Goal: Task Accomplishment & Management: Manage account settings

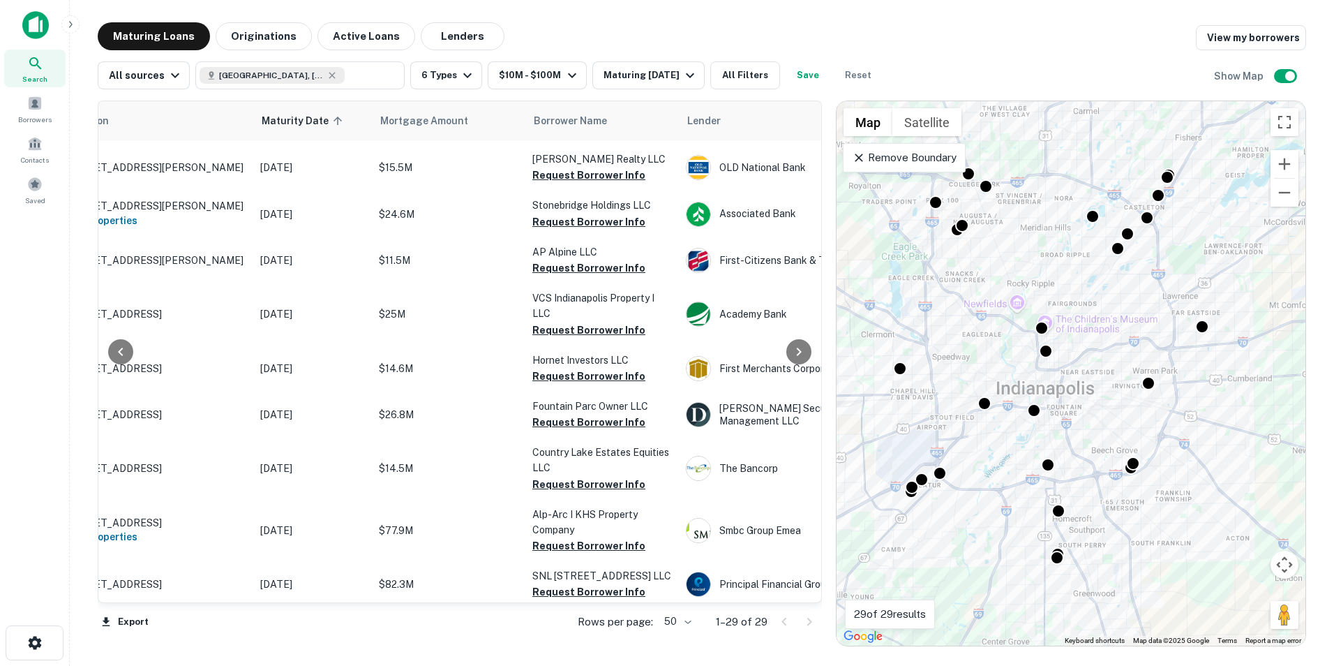
scroll to position [768, 79]
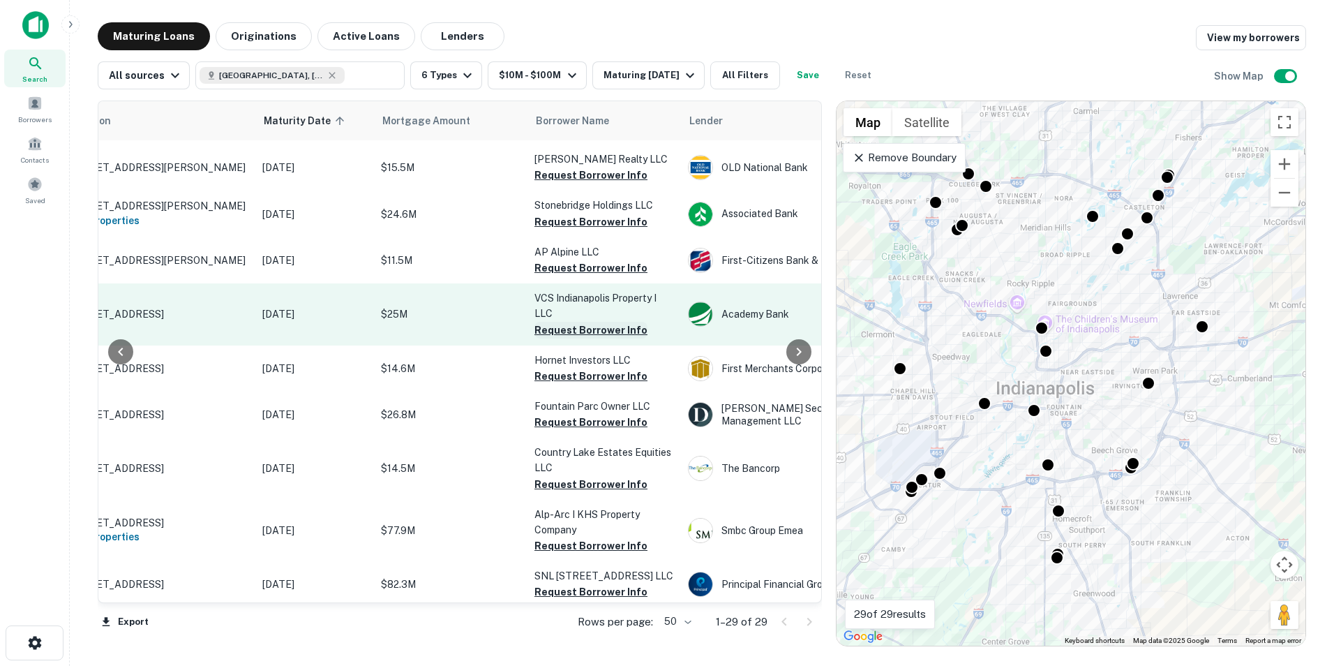
click at [571, 338] on button "Request Borrower Info" at bounding box center [590, 330] width 113 height 17
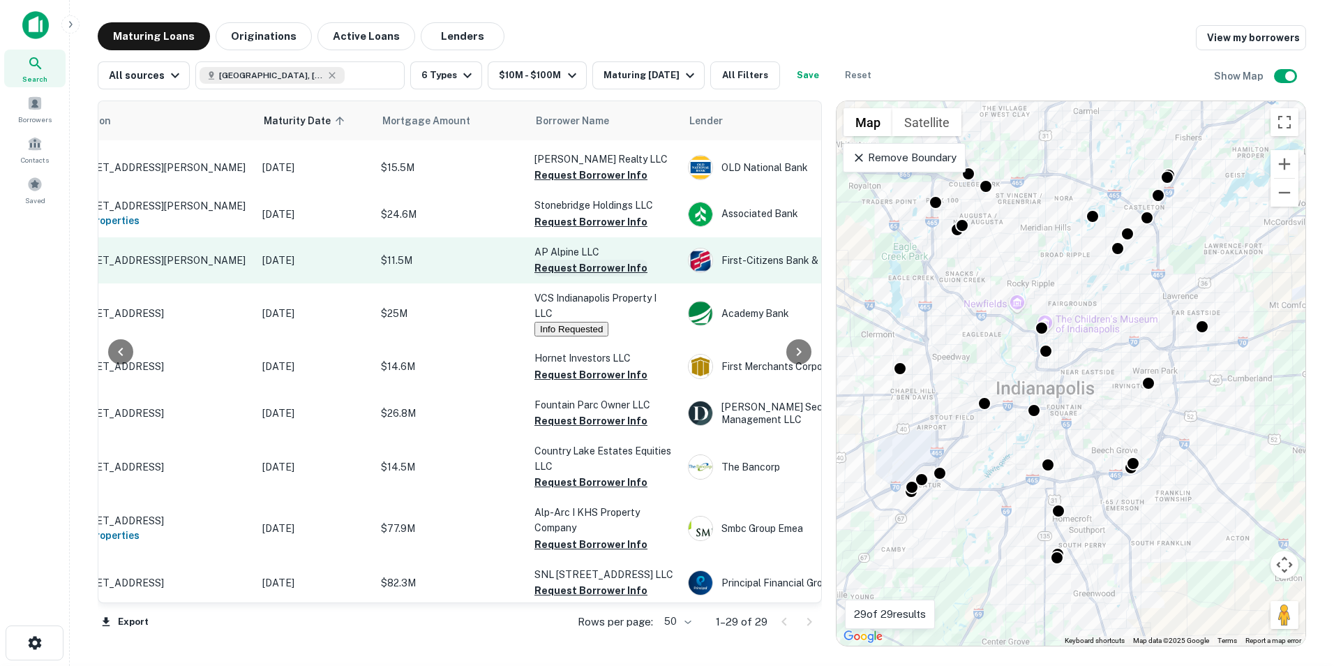
click at [599, 276] on button "Request Borrower Info" at bounding box center [590, 268] width 113 height 17
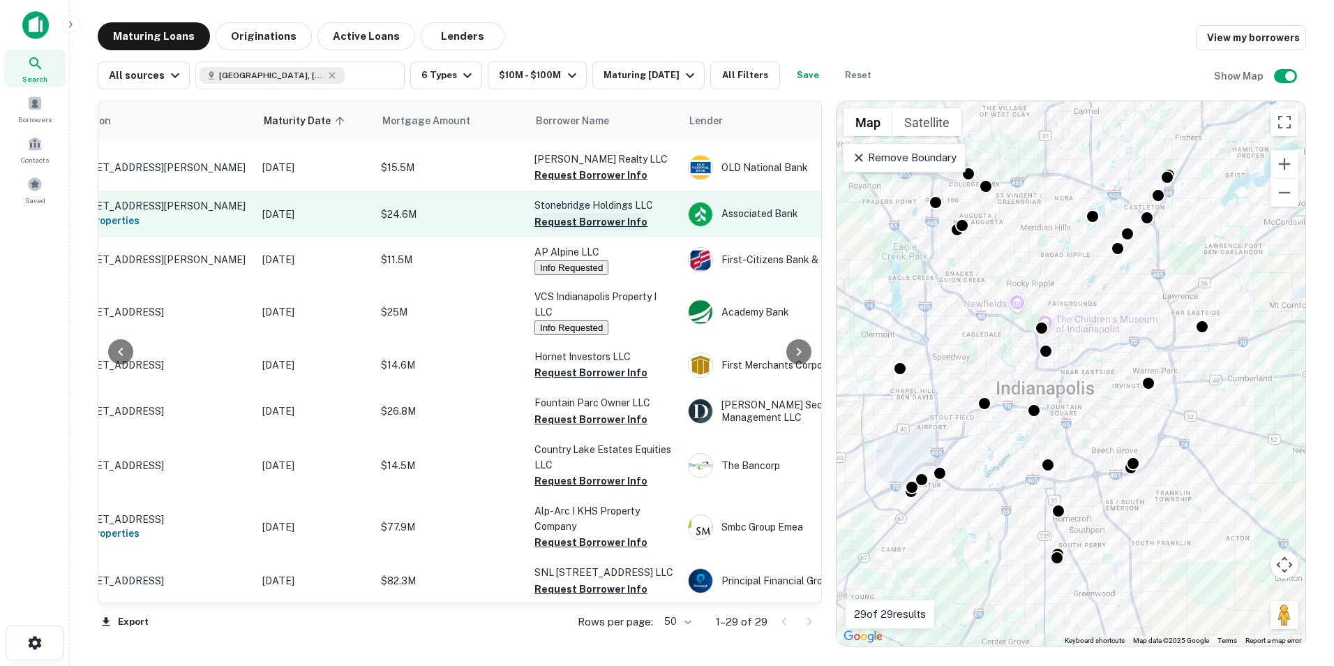
click at [615, 230] on button "Request Borrower Info" at bounding box center [590, 222] width 113 height 17
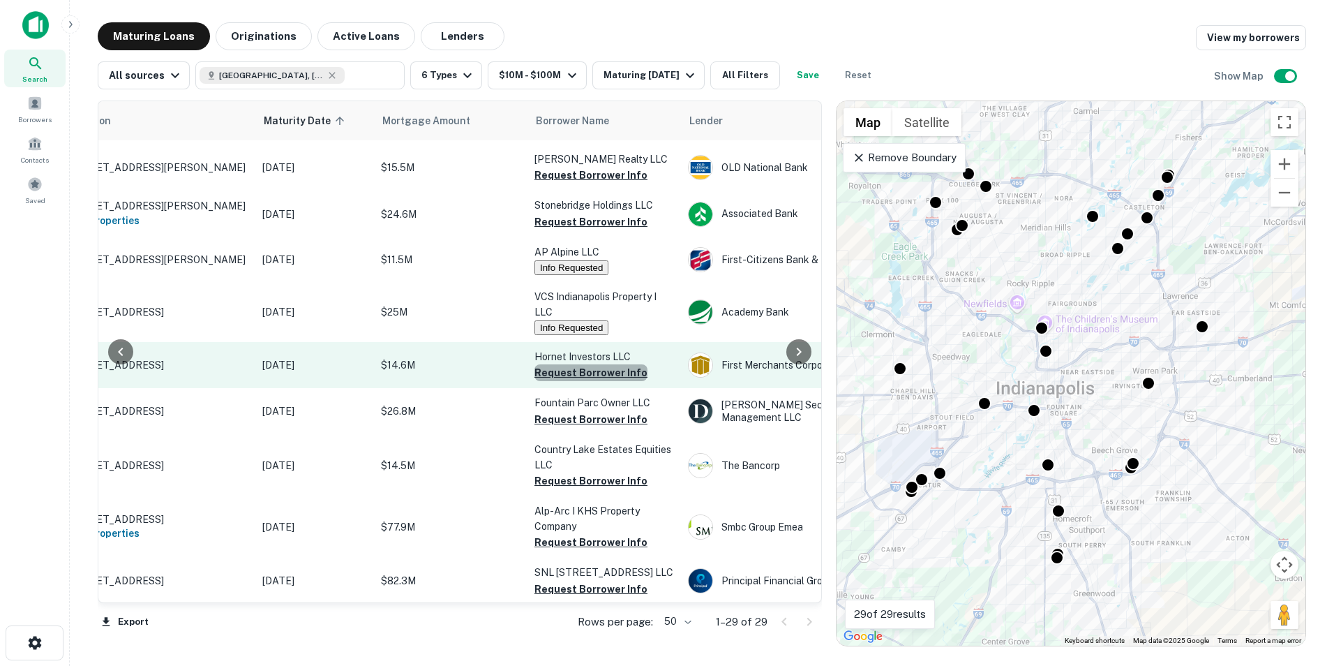
click at [620, 381] on button "Request Borrower Info" at bounding box center [590, 372] width 113 height 17
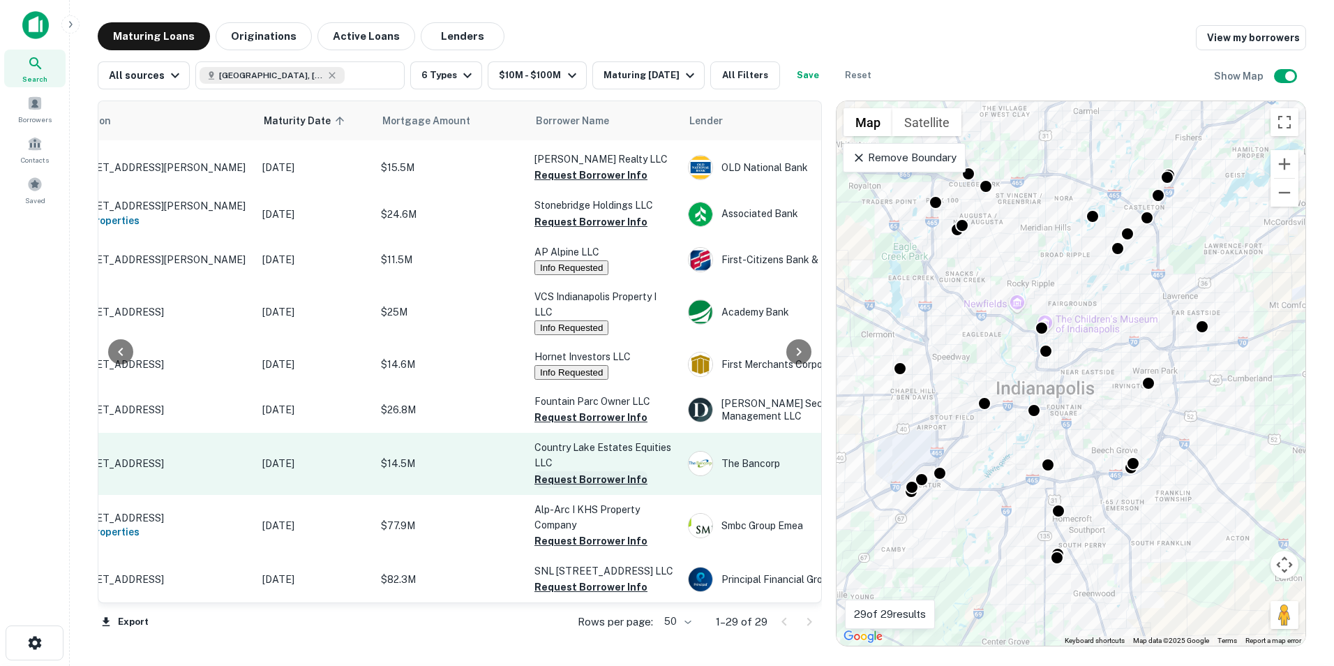
click at [605, 488] on button "Request Borrower Info" at bounding box center [590, 479] width 113 height 17
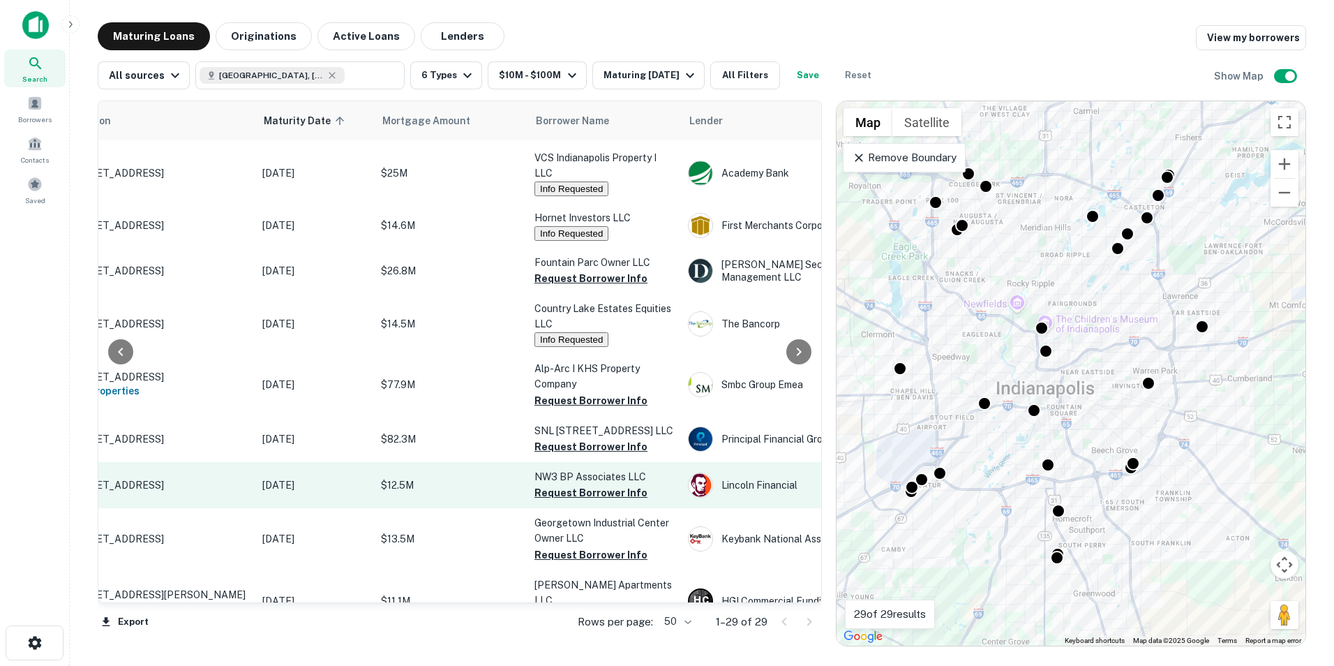
scroll to position [907, 79]
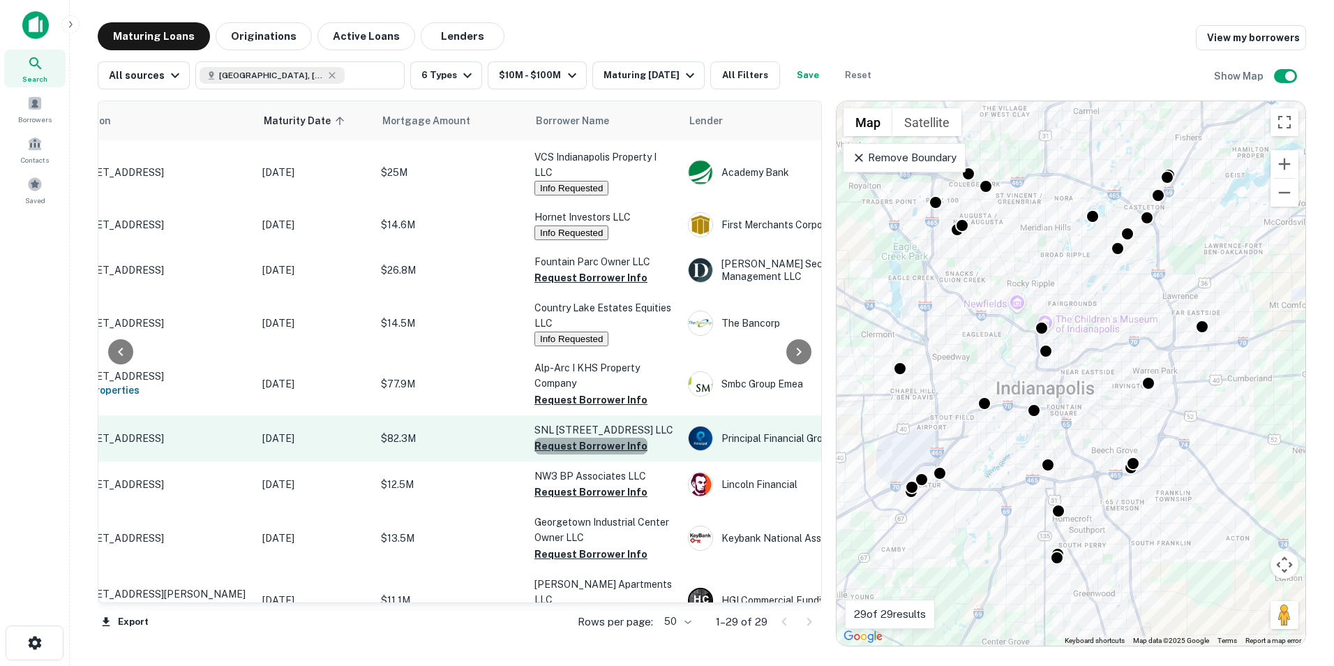
click at [621, 454] on button "Request Borrower Info" at bounding box center [590, 446] width 113 height 17
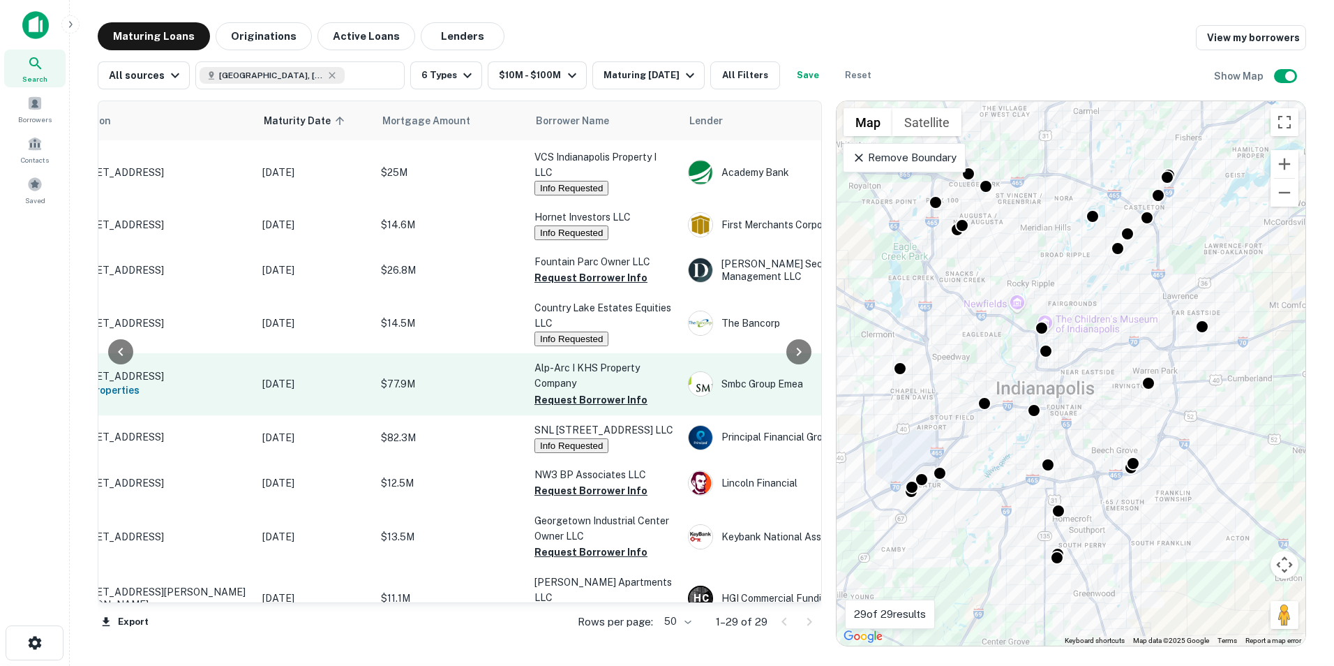
click at [625, 391] on p "Alp-arc I KHS Property Company" at bounding box center [604, 375] width 140 height 31
click at [624, 408] on button "Request Borrower Info" at bounding box center [590, 399] width 113 height 17
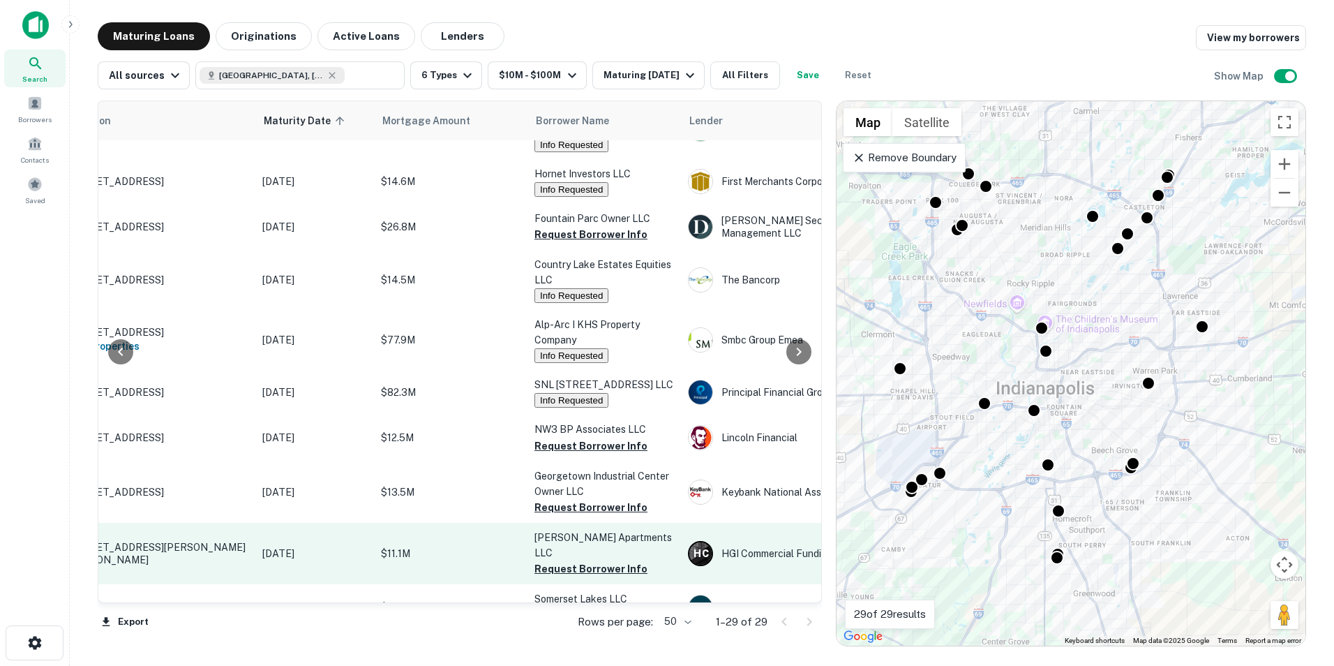
scroll to position [1002, 79]
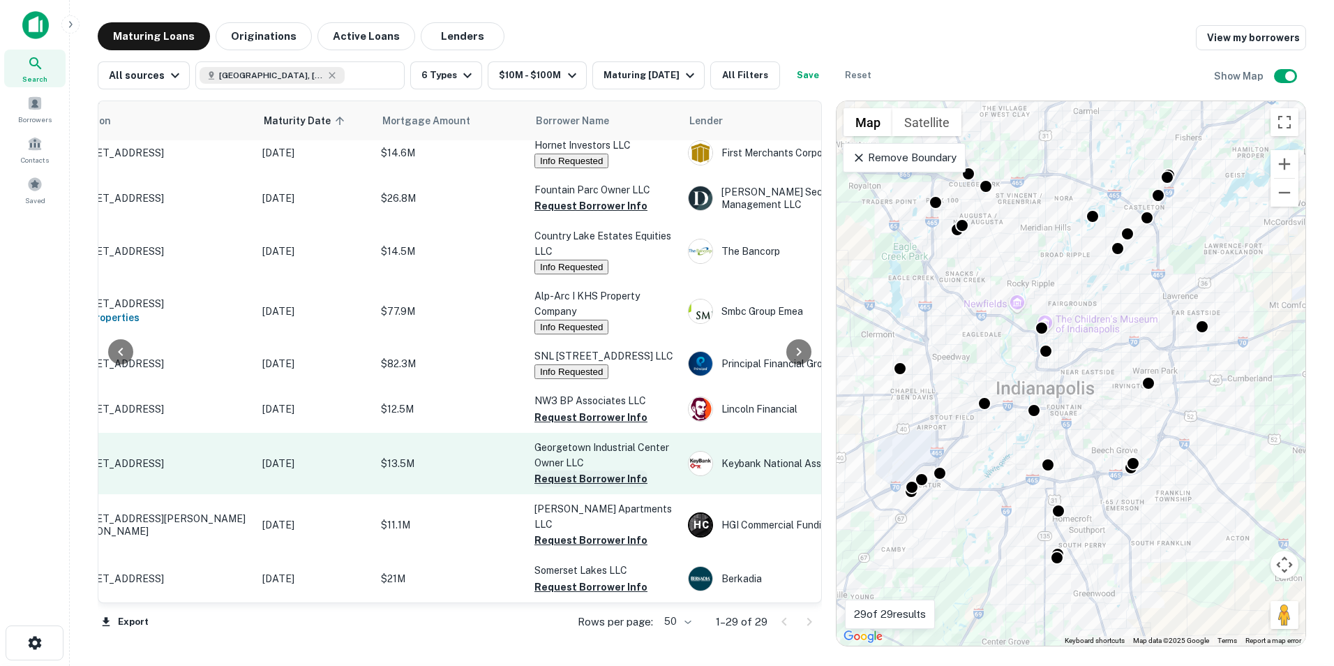
click at [592, 479] on button "Request Borrower Info" at bounding box center [590, 478] width 113 height 17
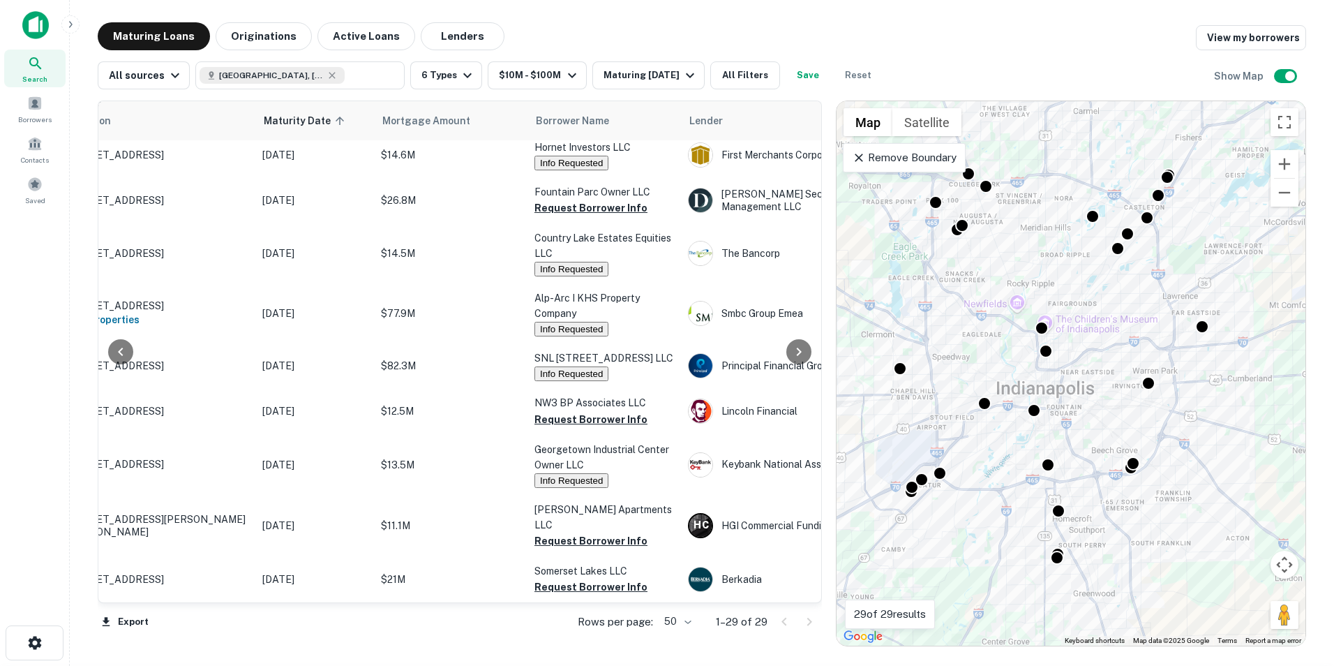
click at [812, 621] on div at bounding box center [796, 622] width 47 height 22
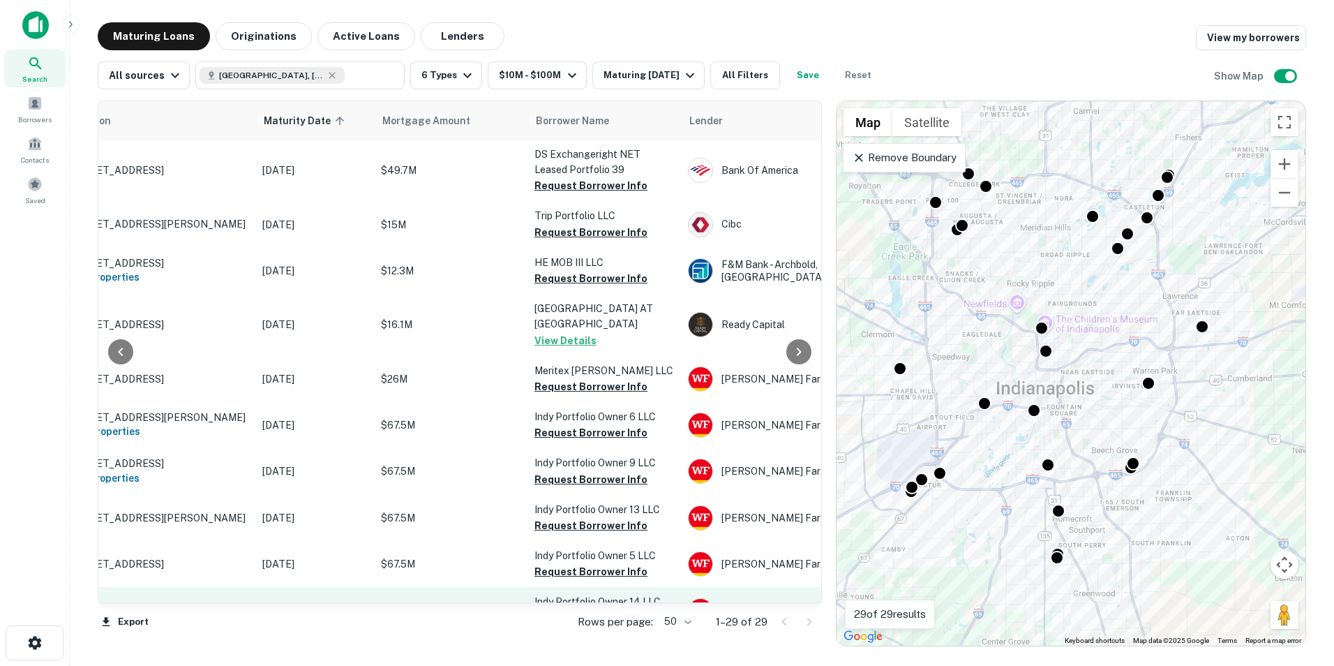
scroll to position [0, 79]
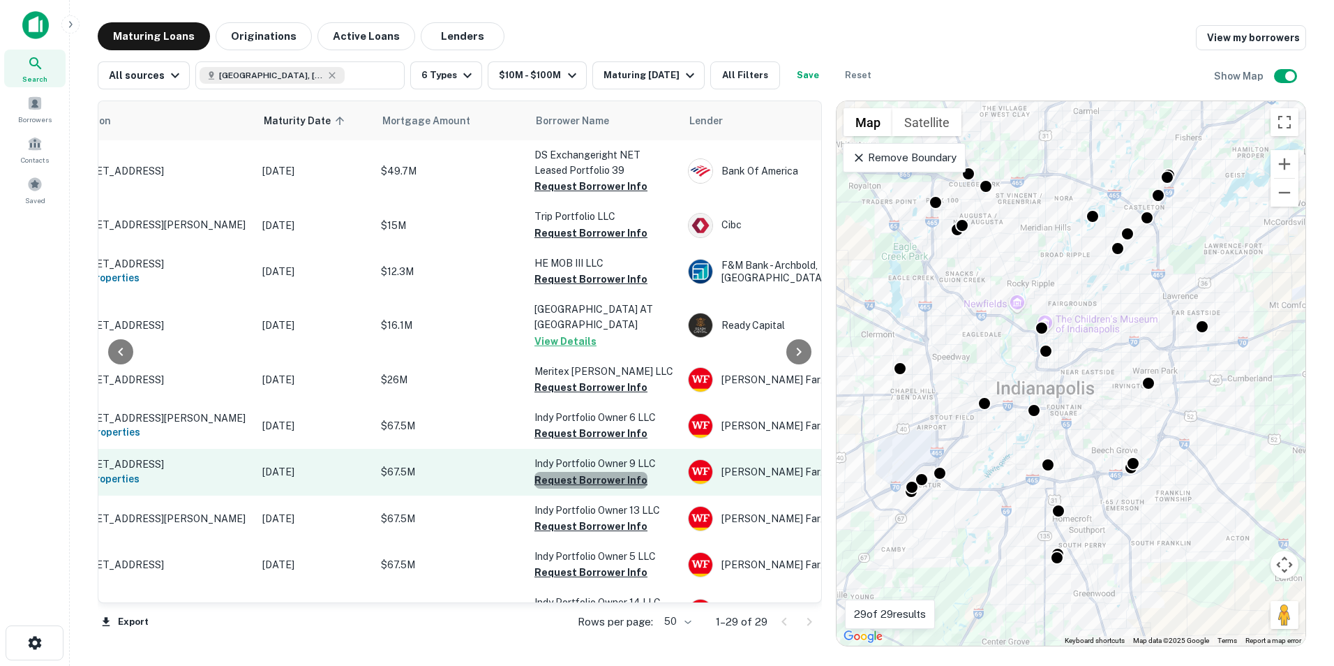
click at [618, 478] on button "Request Borrower Info" at bounding box center [590, 480] width 113 height 17
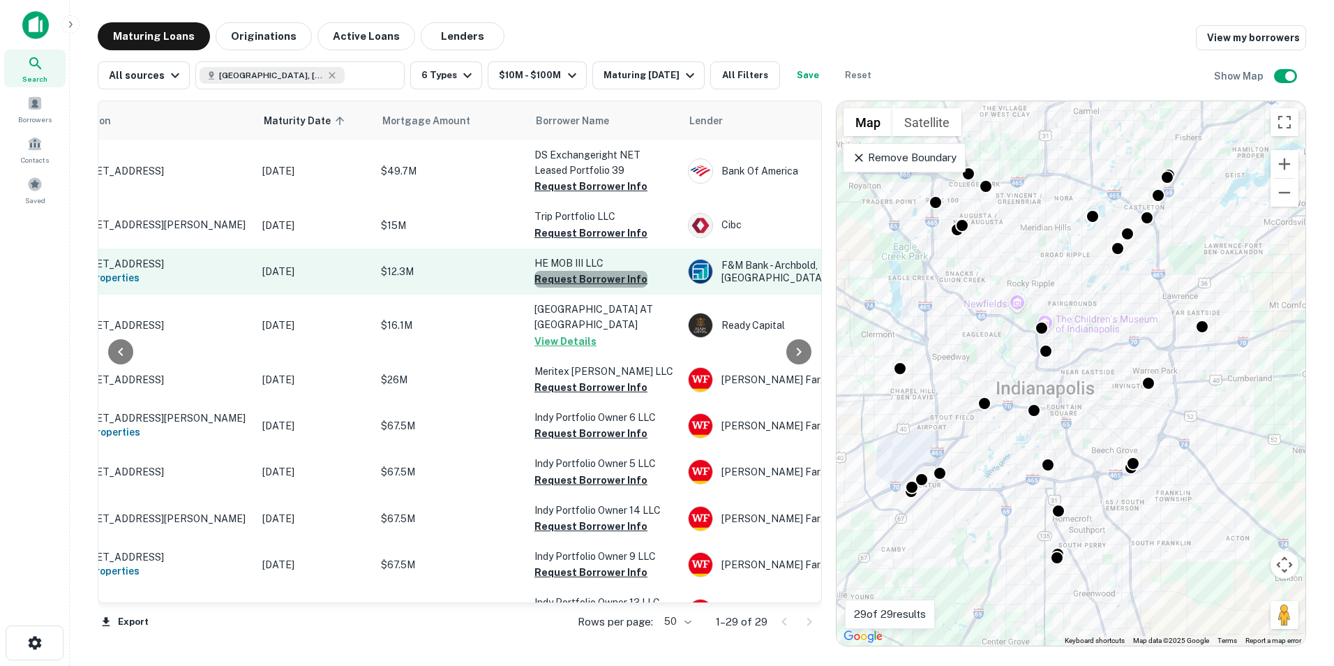
click at [625, 282] on button "Request Borrower Info" at bounding box center [590, 279] width 113 height 17
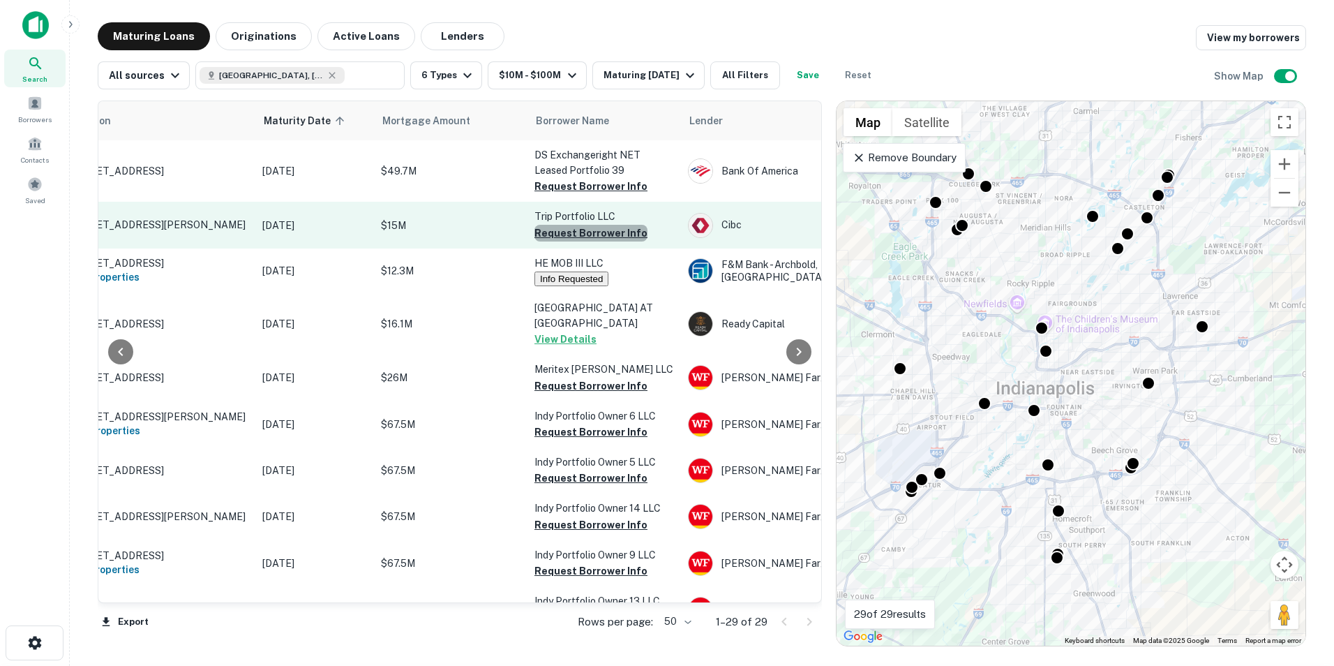
click at [618, 228] on button "Request Borrower Info" at bounding box center [590, 233] width 113 height 17
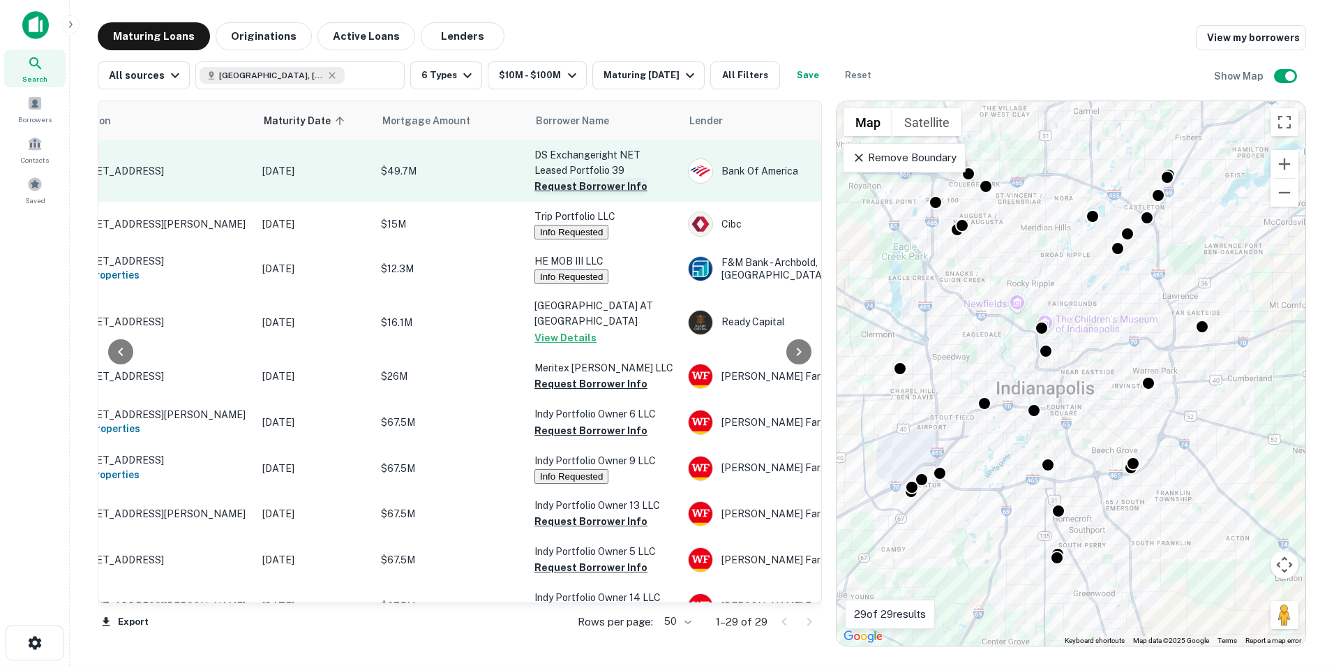
click at [620, 183] on button "Request Borrower Info" at bounding box center [590, 186] width 113 height 17
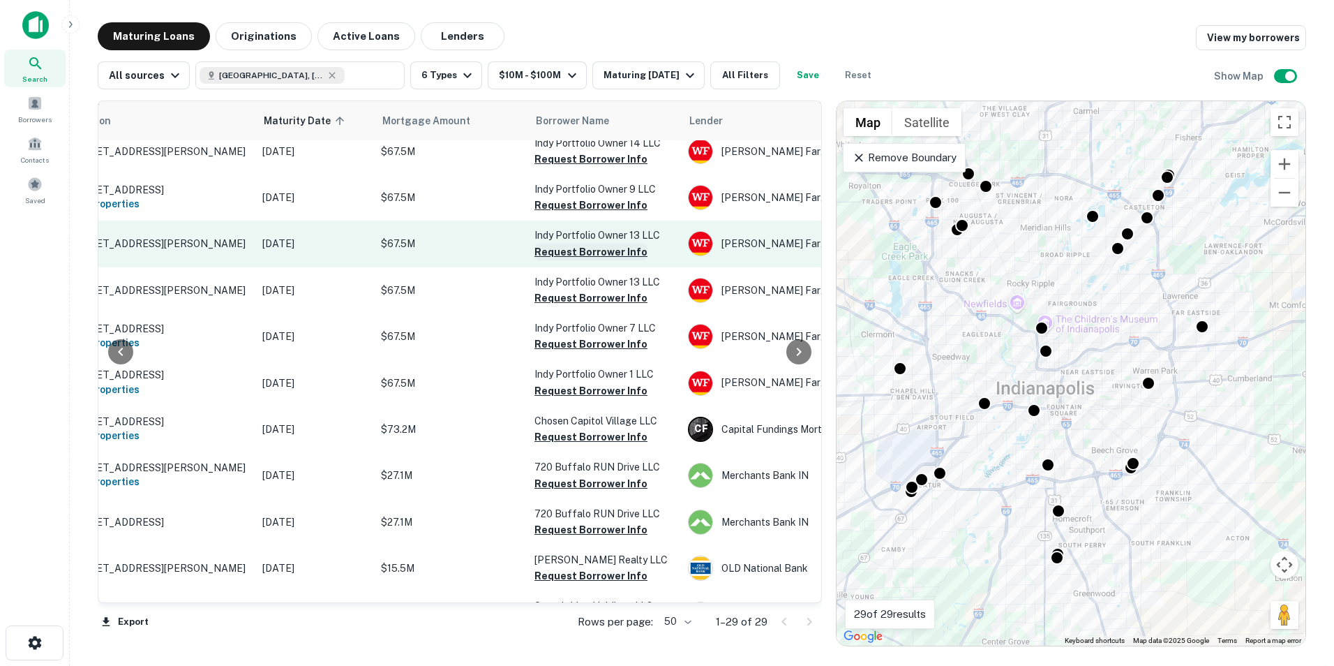
scroll to position [558, 79]
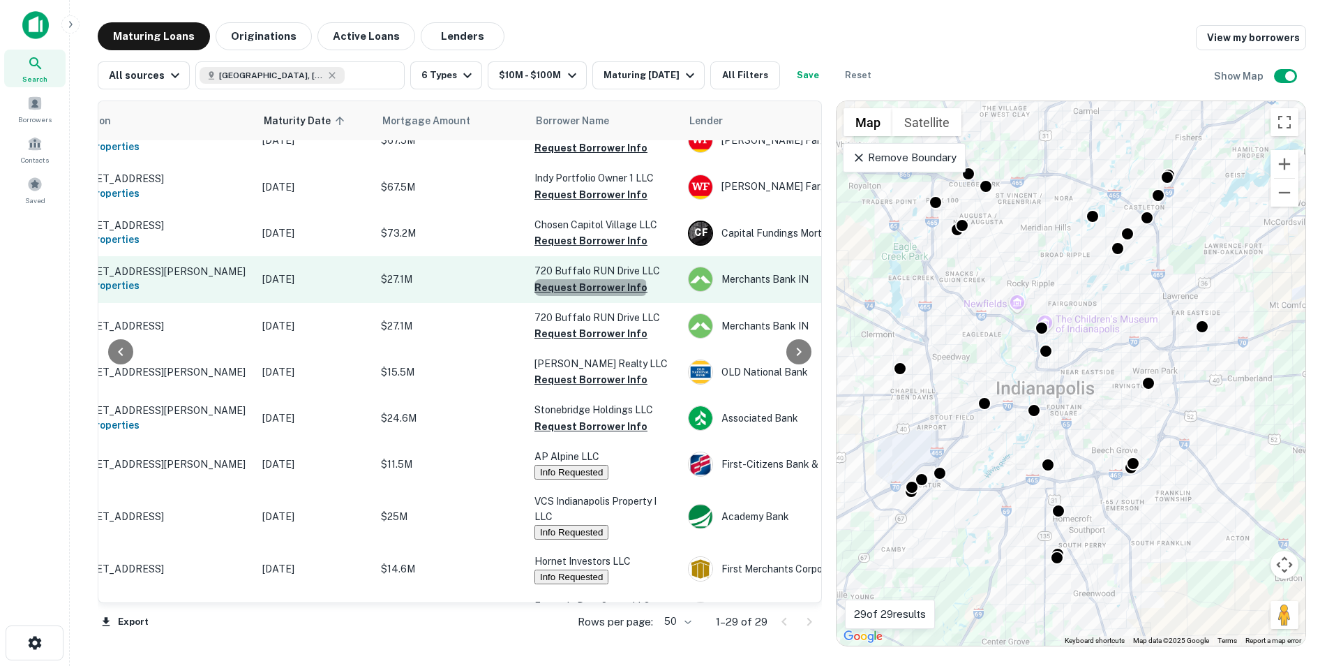
click at [590, 296] on button "Request Borrower Info" at bounding box center [590, 287] width 113 height 17
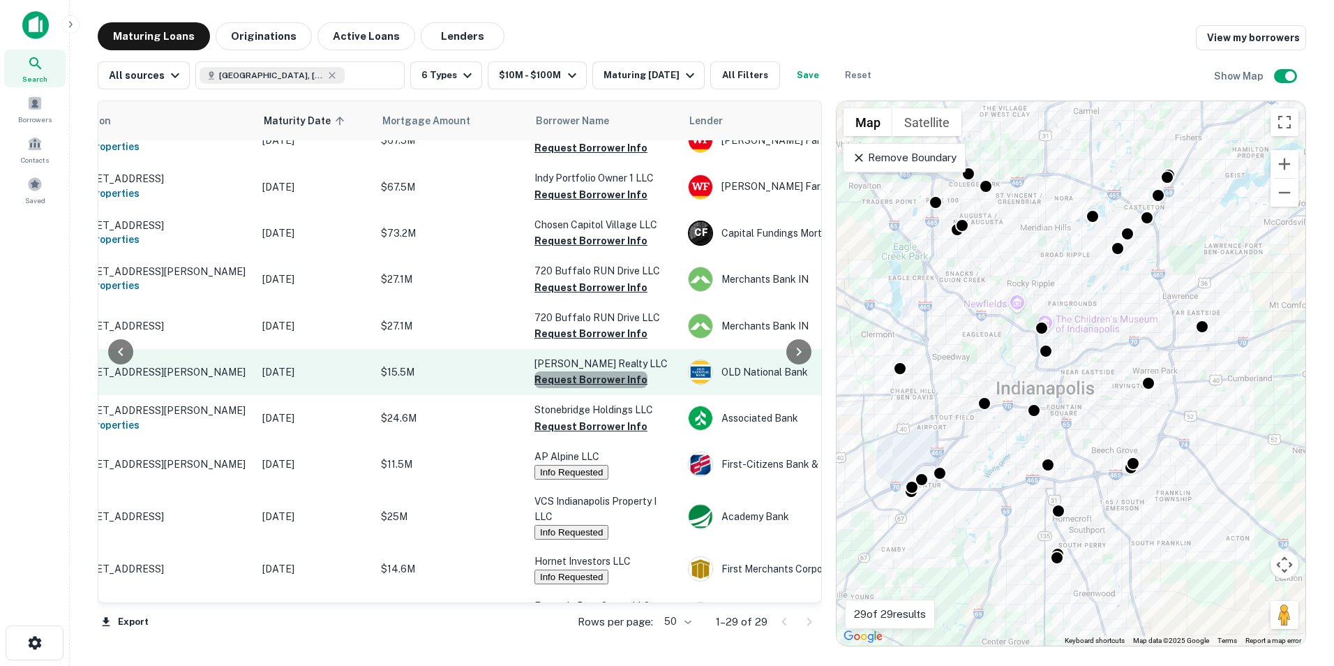
click at [593, 388] on button "Request Borrower Info" at bounding box center [590, 379] width 113 height 17
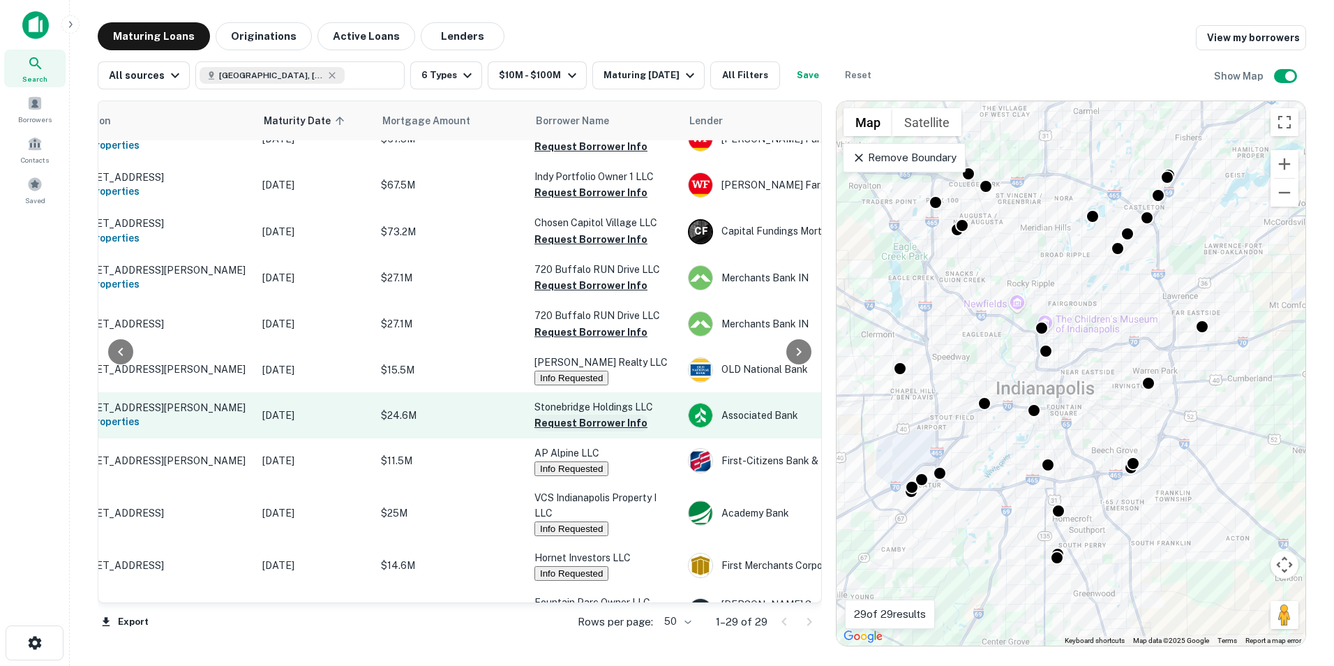
click at [607, 431] on button "Request Borrower Info" at bounding box center [590, 422] width 113 height 17
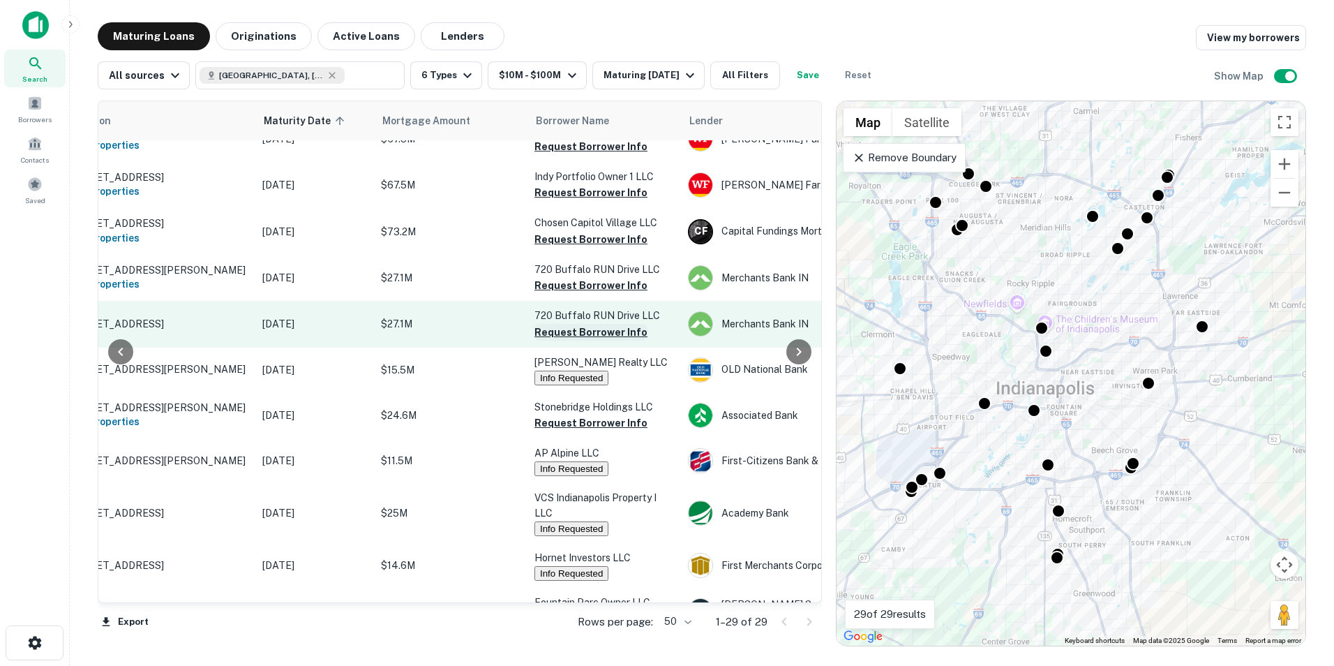
click at [634, 341] on button "Request Borrower Info" at bounding box center [590, 332] width 113 height 17
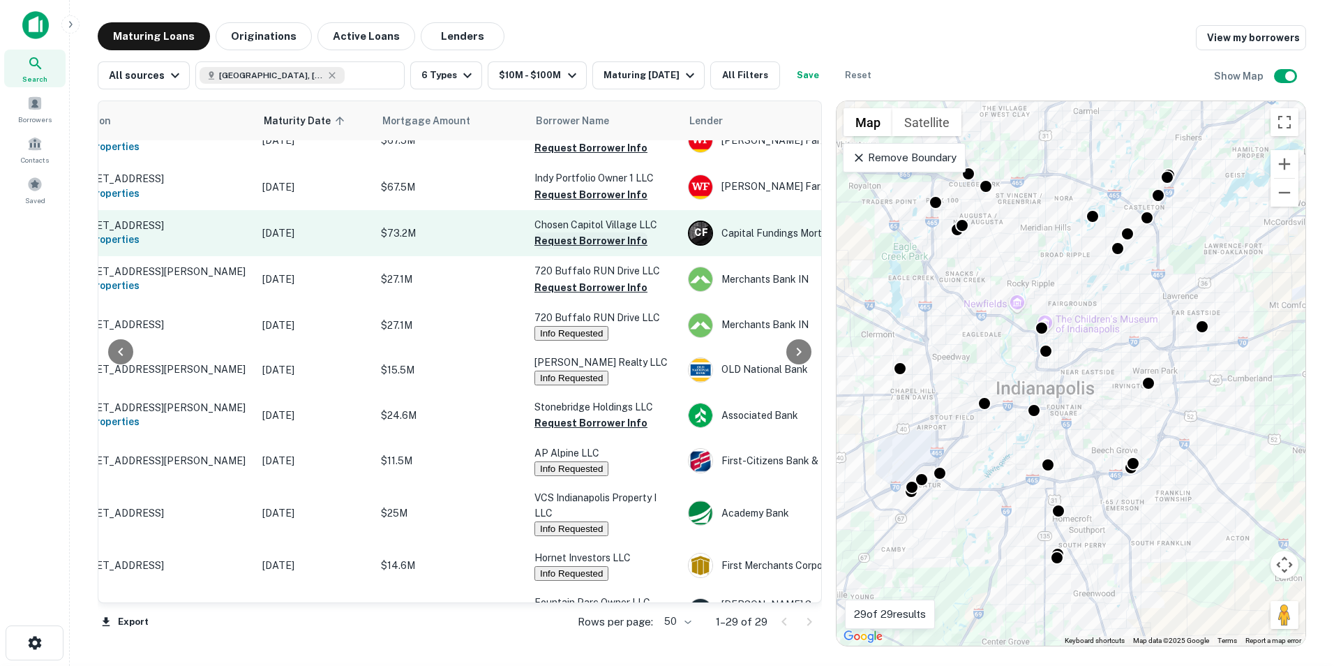
click at [613, 249] on button "Request Borrower Info" at bounding box center [590, 240] width 113 height 17
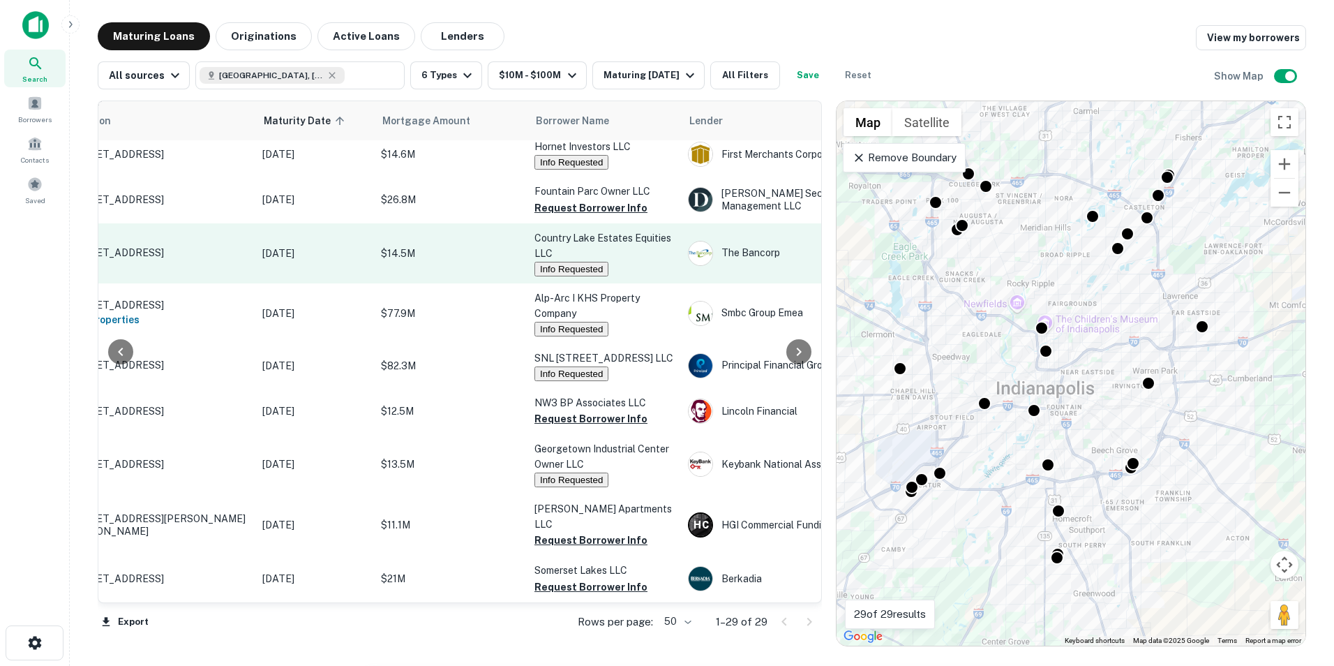
scroll to position [1002, 79]
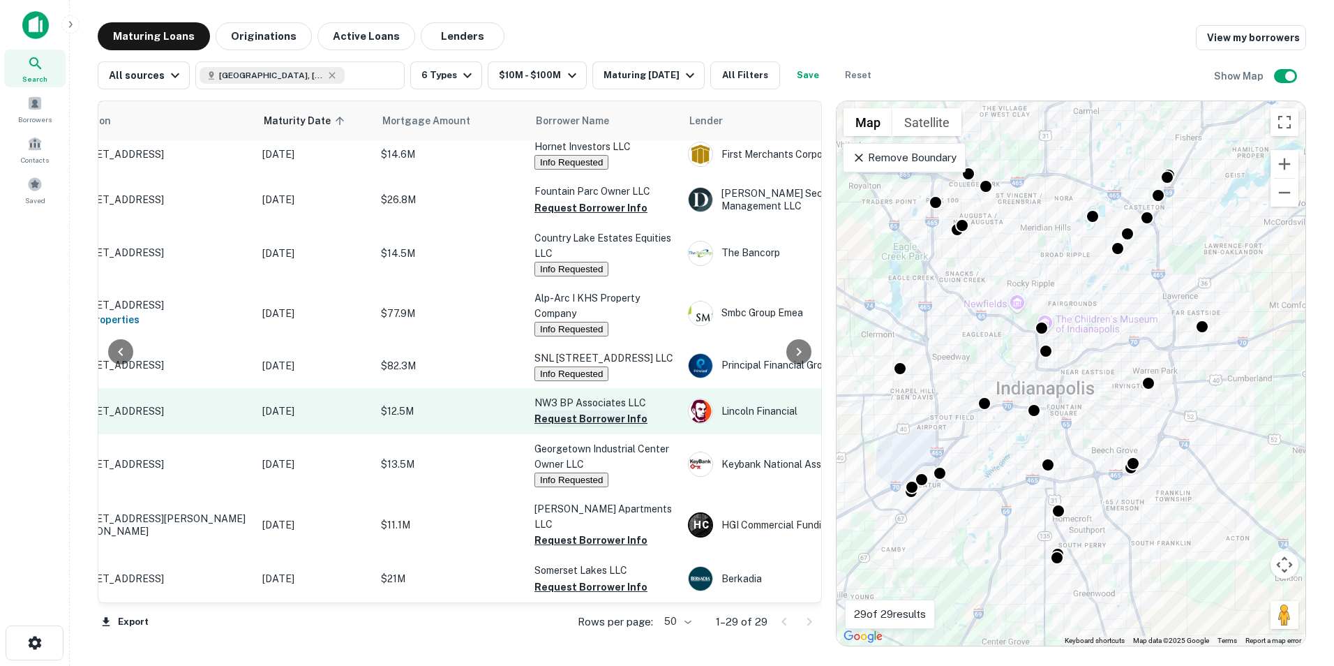
click at [603, 419] on button "Request Borrower Info" at bounding box center [590, 418] width 113 height 17
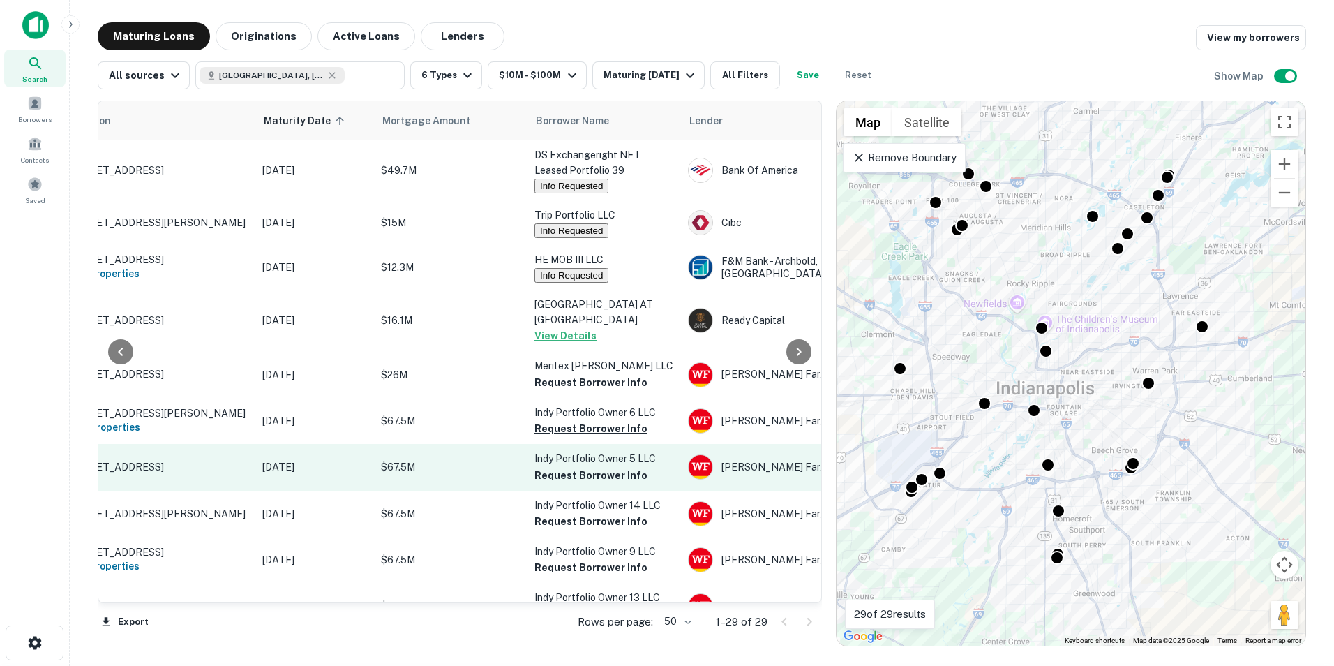
scroll to position [209, 79]
